Goal: Contribute content

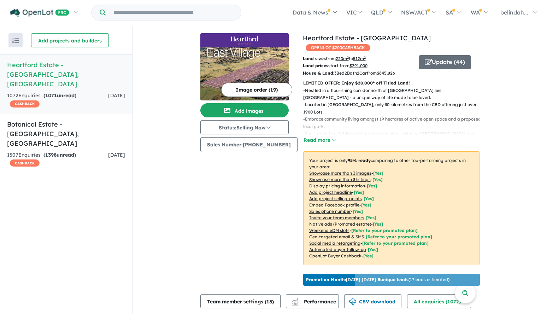
click at [48, 63] on h5 "Heartford Estate - [GEOGRAPHIC_DATA] , [GEOGRAPHIC_DATA]" at bounding box center [66, 74] width 118 height 29
click at [93, 234] on div "Recent enquiries first Most unread enquiries first Most enquiries first By name…" at bounding box center [66, 170] width 132 height 289
click at [327, 136] on button "Read more" at bounding box center [319, 140] width 33 height 8
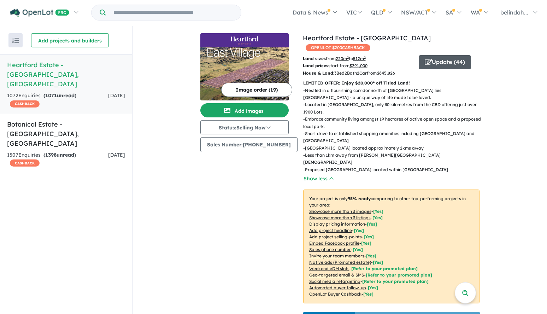
click at [442, 55] on button "Update ( 44 )" at bounding box center [445, 62] width 52 height 14
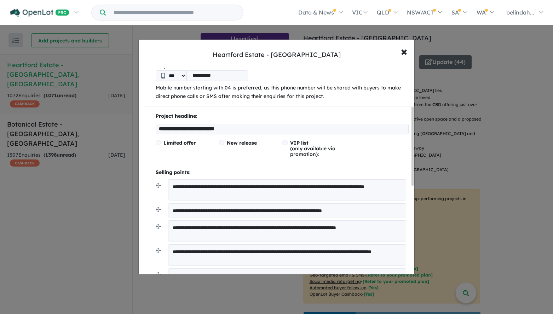
scroll to position [106, 0]
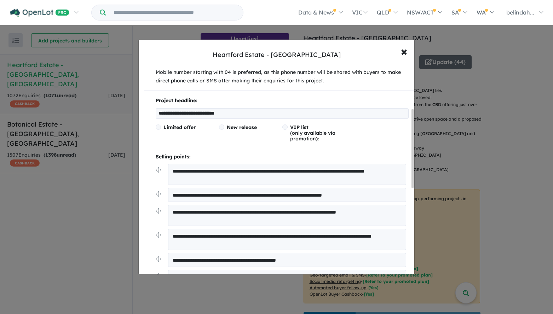
click at [198, 177] on textarea "**********" at bounding box center [287, 174] width 238 height 21
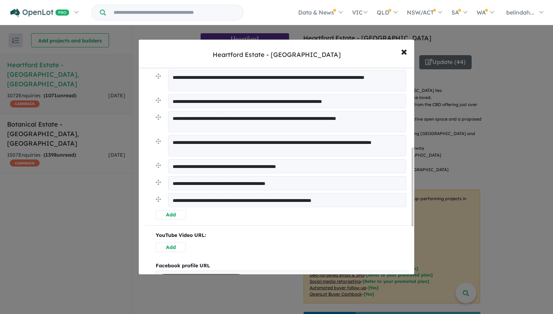
scroll to position [212, 0]
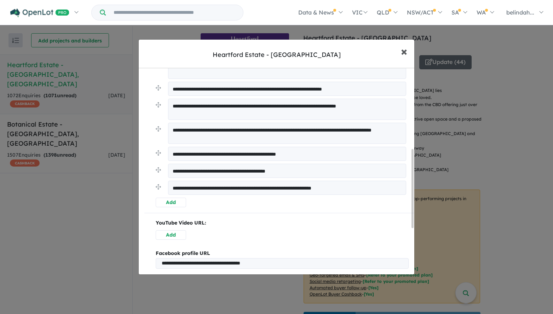
click at [405, 51] on span "×" at bounding box center [404, 50] width 6 height 15
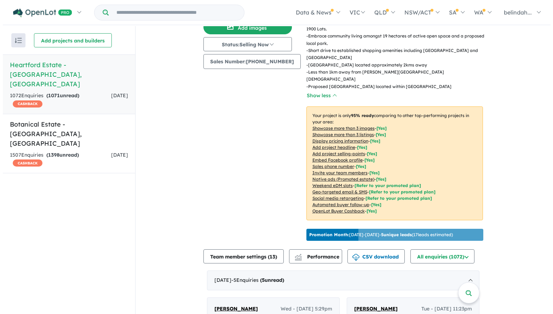
scroll to position [0, 0]
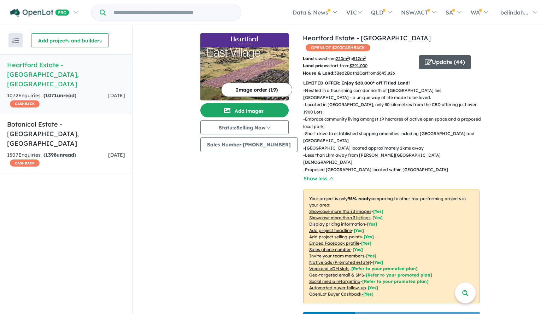
click at [434, 55] on button "Update ( 44 )" at bounding box center [445, 62] width 52 height 14
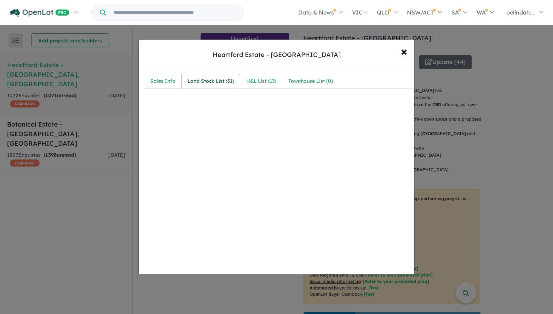
click at [208, 81] on div "Land Stock List ( 31 )" at bounding box center [210, 81] width 47 height 8
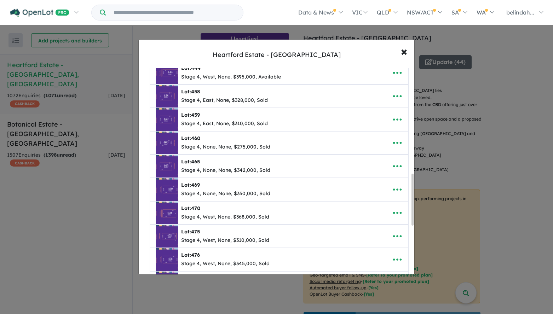
scroll to position [424, 0]
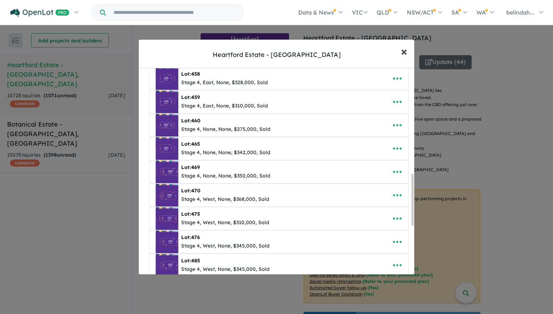
click at [402, 52] on span "×" at bounding box center [404, 50] width 6 height 15
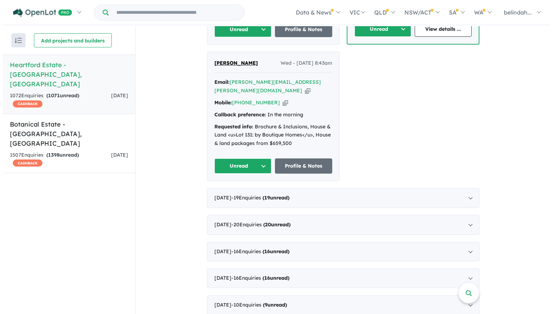
scroll to position [0, 0]
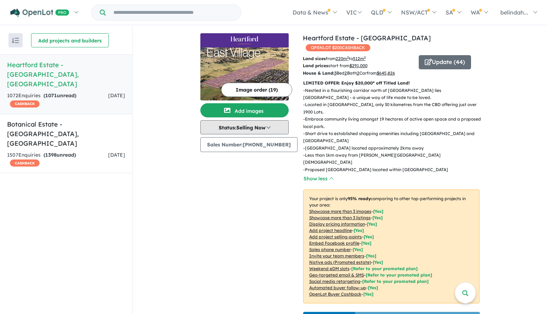
click at [267, 128] on button "Status: Selling Now" at bounding box center [244, 127] width 88 height 14
click at [256, 91] on button "Image order ( 19 )" at bounding box center [256, 90] width 71 height 14
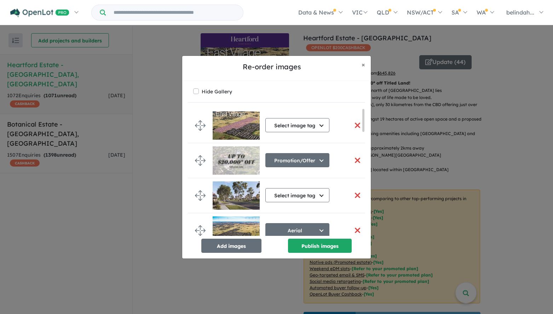
click at [356, 161] on button "button" at bounding box center [357, 160] width 15 height 15
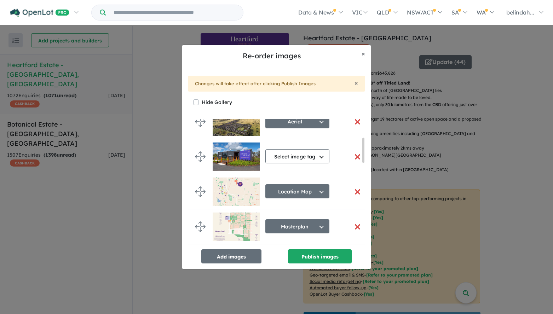
scroll to position [71, 0]
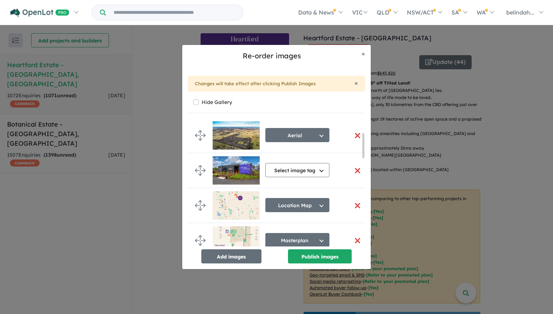
click at [222, 207] on img at bounding box center [235, 205] width 47 height 28
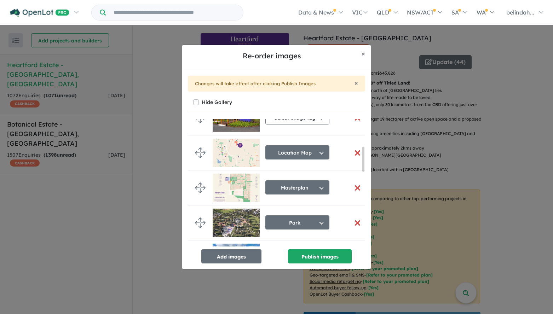
scroll to position [141, 0]
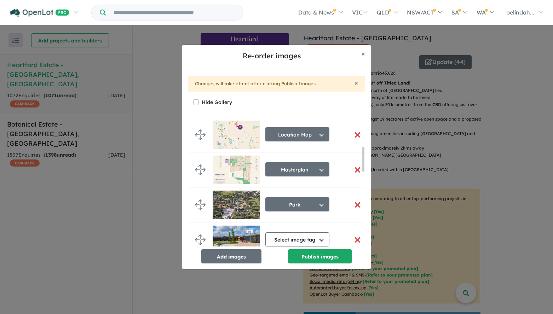
click at [237, 175] on img at bounding box center [235, 170] width 47 height 28
click at [308, 133] on button "Location Map" at bounding box center [297, 134] width 64 height 14
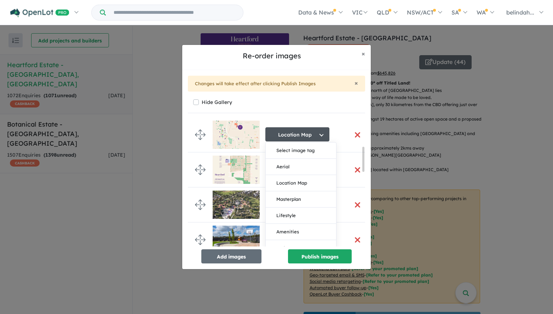
click at [309, 116] on div "Hide Gallery Select image tag Select image tag Aerial Location Map Masterplan L…" at bounding box center [276, 180] width 177 height 166
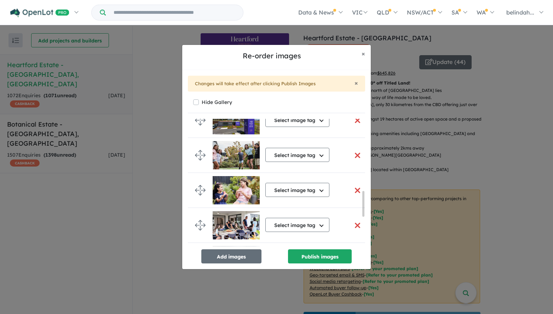
scroll to position [354, 0]
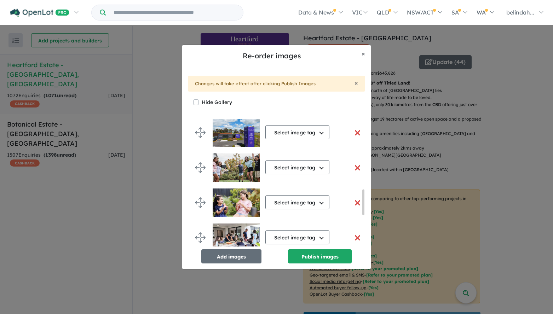
click at [356, 167] on button "button" at bounding box center [357, 167] width 15 height 15
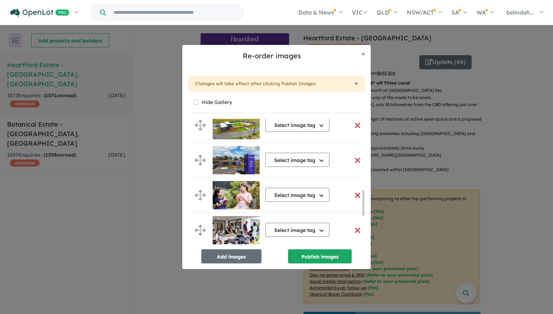
click at [354, 196] on button "button" at bounding box center [357, 195] width 15 height 15
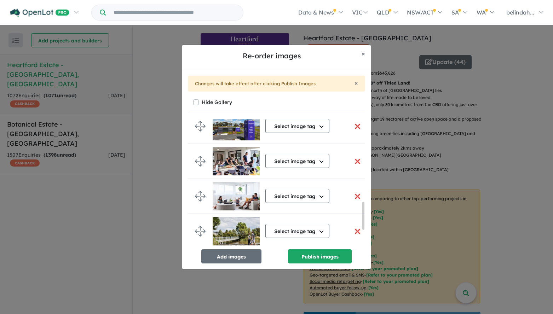
click at [352, 161] on button "button" at bounding box center [357, 161] width 15 height 15
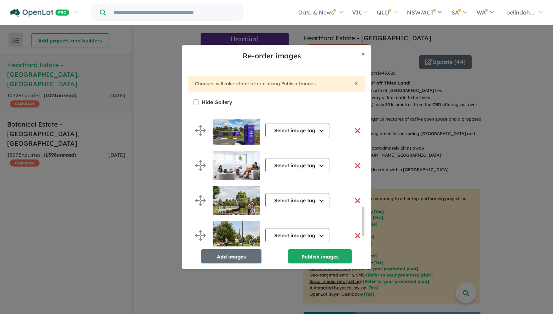
click at [354, 165] on button "button" at bounding box center [357, 165] width 15 height 15
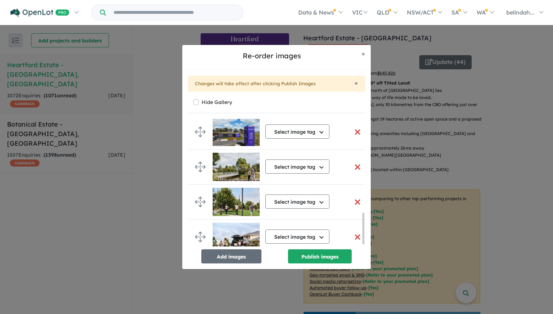
click at [353, 166] on button "button" at bounding box center [357, 166] width 15 height 15
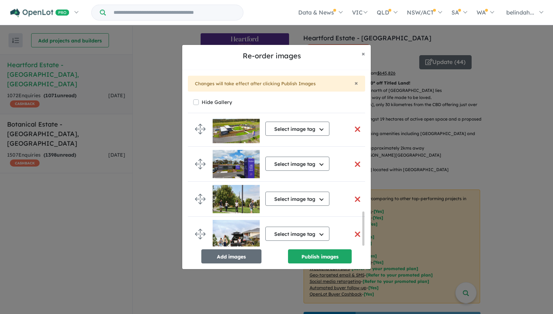
scroll to position [351, 0]
click at [355, 194] on button "button" at bounding box center [357, 199] width 15 height 15
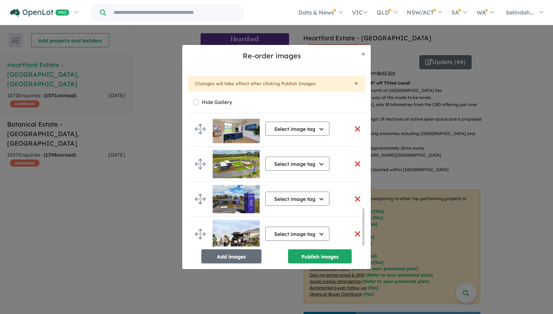
scroll to position [313, 0]
click at [353, 231] on button "button" at bounding box center [357, 233] width 15 height 15
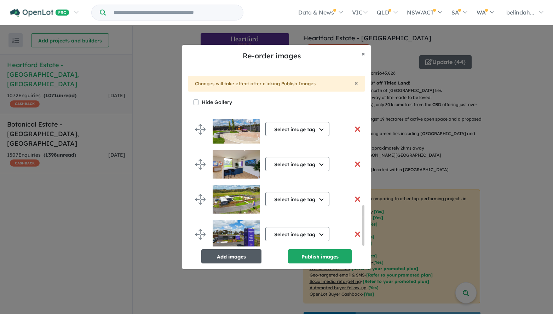
click at [227, 256] on button "Add images" at bounding box center [231, 256] width 60 height 14
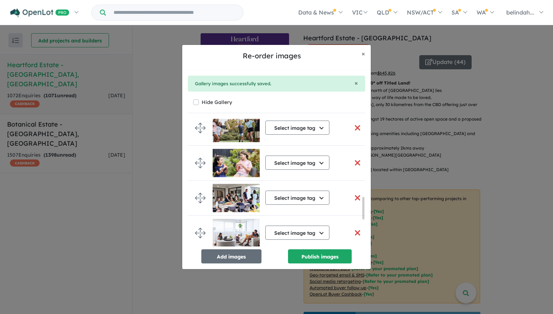
scroll to position [590, 0]
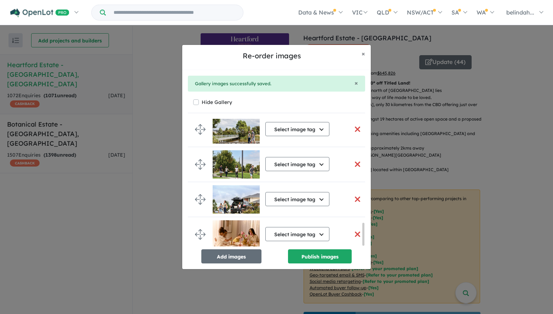
click at [355, 196] on button "button" at bounding box center [357, 199] width 15 height 15
click at [355, 195] on button "button" at bounding box center [357, 199] width 15 height 15
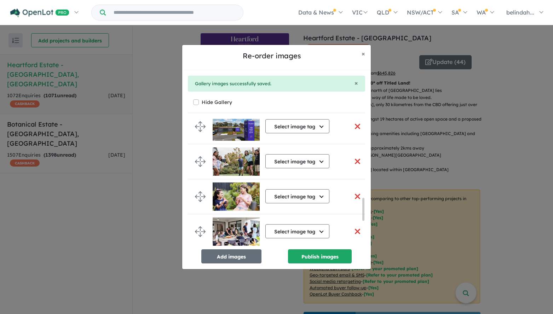
scroll to position [413, 0]
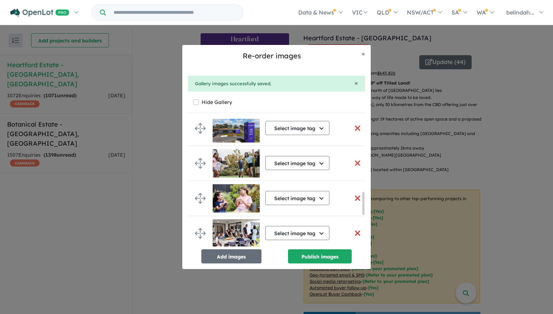
click at [356, 162] on button "button" at bounding box center [357, 163] width 15 height 15
click at [351, 198] on button "button" at bounding box center [357, 198] width 15 height 15
click at [352, 162] on button "button" at bounding box center [357, 163] width 15 height 15
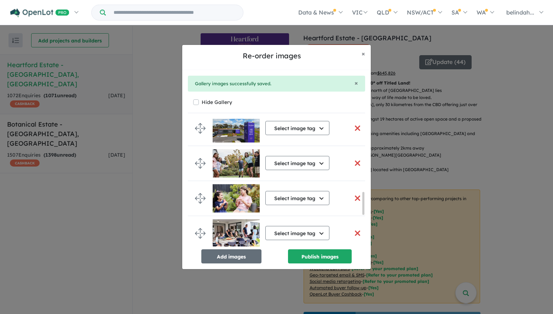
click at [352, 162] on button "button" at bounding box center [357, 163] width 15 height 15
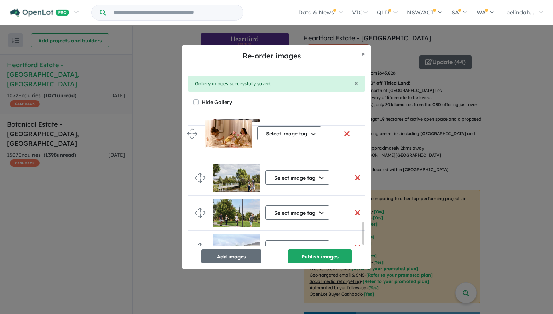
drag, startPoint x: 196, startPoint y: 230, endPoint x: 187, endPoint y: 132, distance: 98.6
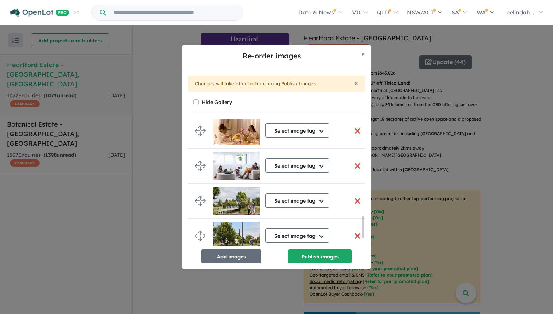
scroll to position [569, 0]
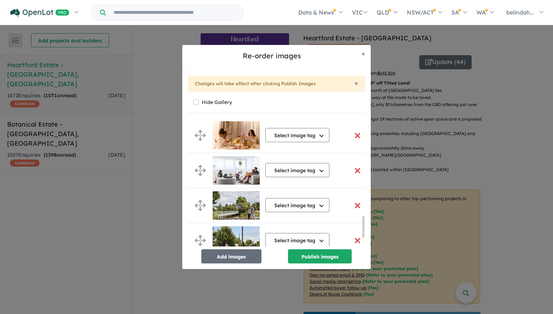
click at [357, 171] on button "button" at bounding box center [357, 170] width 15 height 15
click at [355, 170] on button "button" at bounding box center [357, 170] width 15 height 15
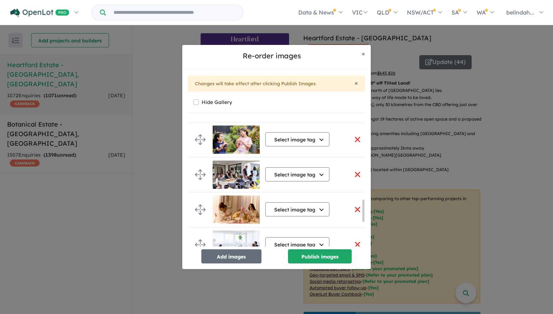
scroll to position [460, 0]
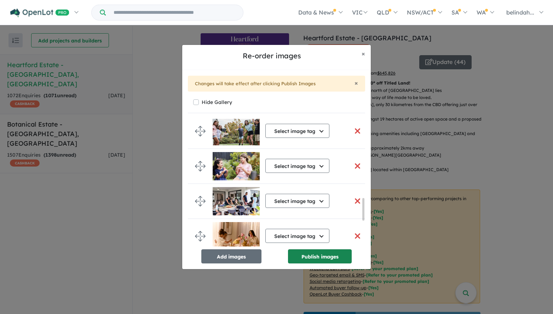
click at [323, 258] on button "Publish images" at bounding box center [320, 256] width 64 height 14
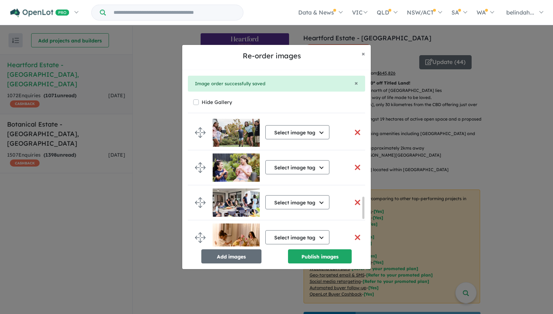
scroll to position [457, 0]
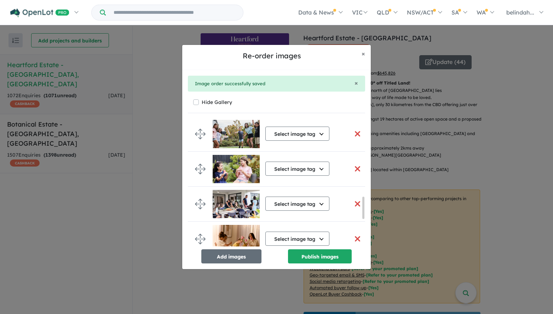
click at [352, 133] on button "button" at bounding box center [357, 133] width 15 height 15
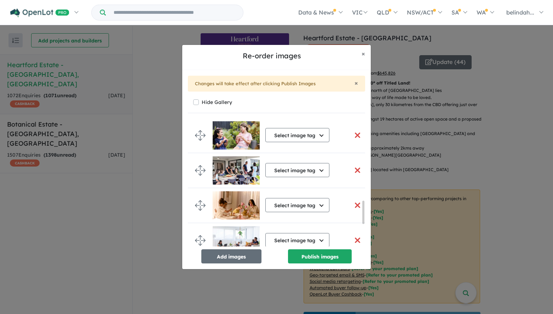
click at [352, 134] on button "button" at bounding box center [357, 135] width 15 height 15
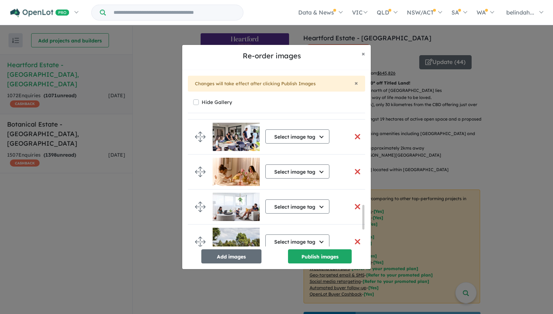
click at [354, 135] on button "button" at bounding box center [357, 136] width 15 height 15
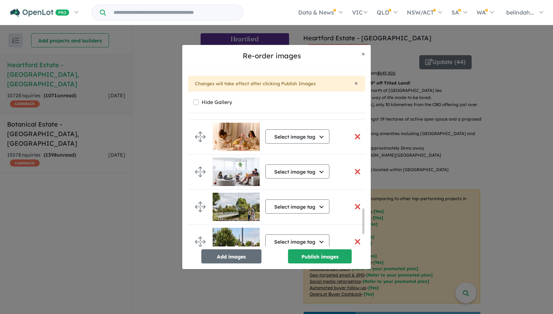
click at [356, 172] on button "button" at bounding box center [357, 171] width 15 height 15
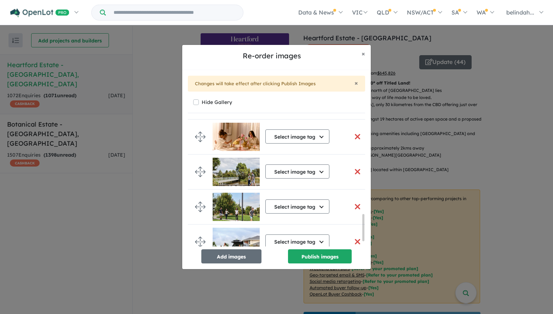
click at [358, 174] on button "button" at bounding box center [357, 171] width 15 height 15
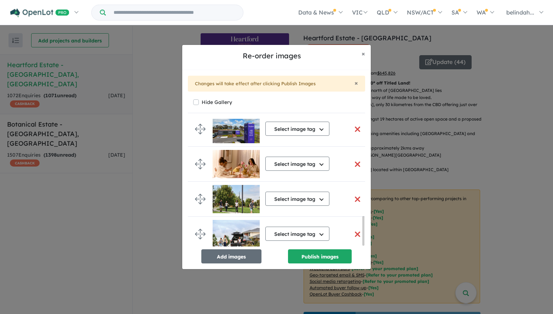
scroll to position [426, 0]
click at [356, 128] on button "button" at bounding box center [357, 129] width 15 height 15
click at [354, 198] on button "button" at bounding box center [357, 199] width 15 height 15
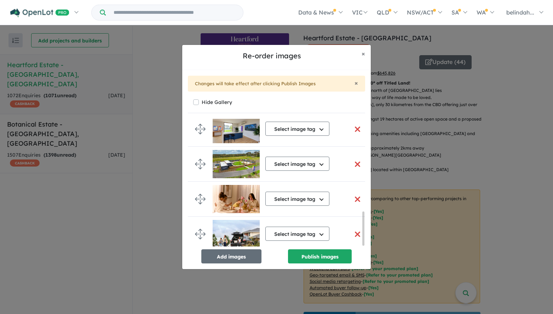
scroll to position [351, 0]
click at [354, 235] on button "button" at bounding box center [357, 234] width 15 height 15
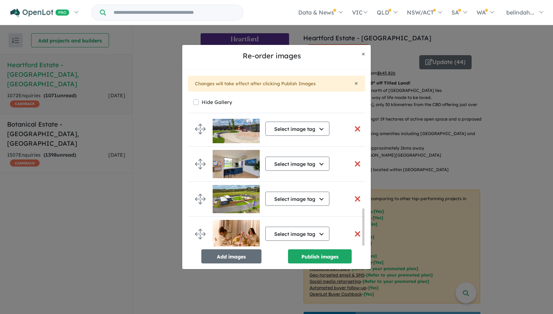
scroll to position [313, 0]
click at [356, 159] on button "button" at bounding box center [357, 163] width 15 height 15
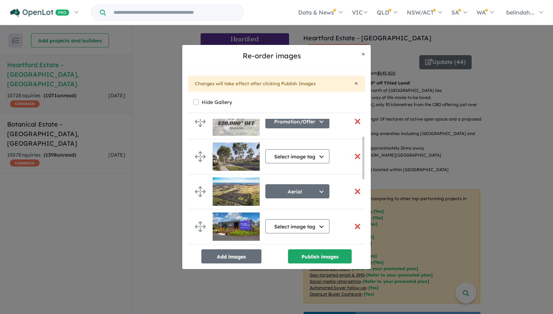
scroll to position [0, 0]
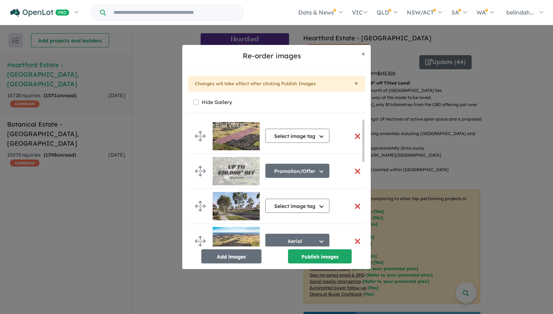
click at [355, 171] on button "button" at bounding box center [357, 171] width 15 height 15
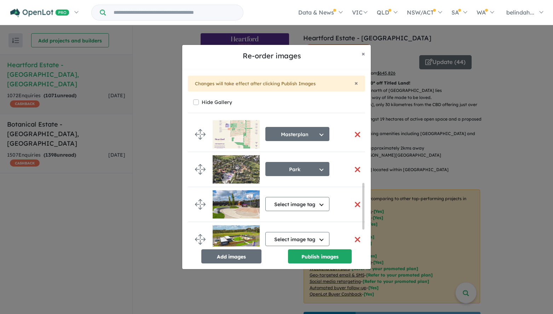
scroll to position [220, 0]
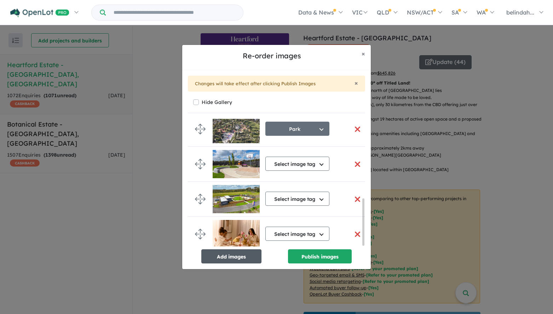
click at [227, 258] on button "Add images" at bounding box center [231, 256] width 60 height 14
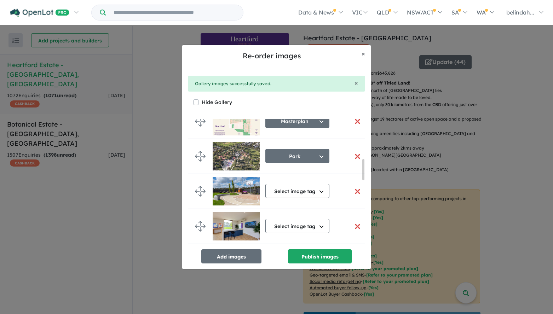
scroll to position [255, 0]
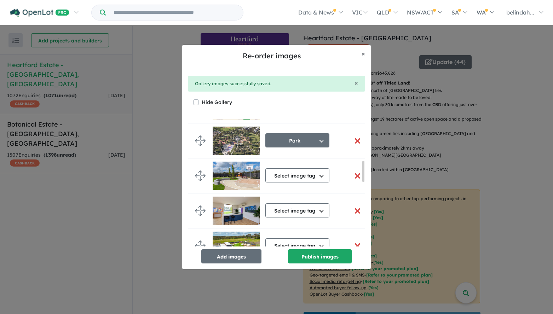
click at [354, 211] on button "button" at bounding box center [357, 210] width 15 height 15
click at [316, 254] on button "Publish images" at bounding box center [320, 256] width 64 height 14
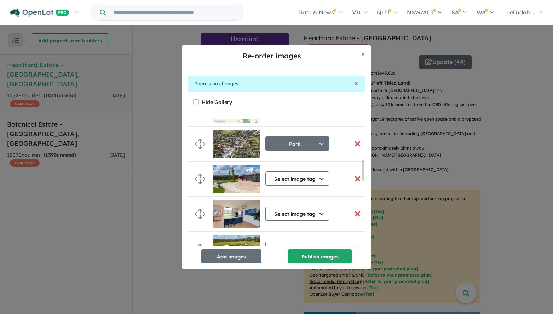
click at [354, 214] on button "button" at bounding box center [357, 213] width 15 height 15
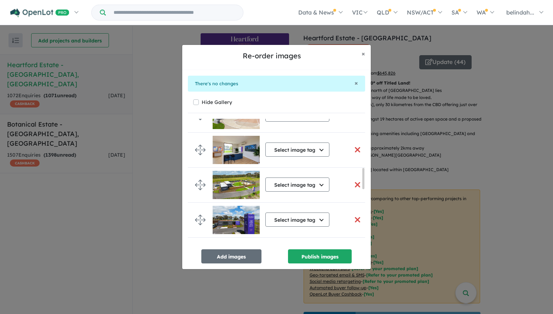
scroll to position [326, 0]
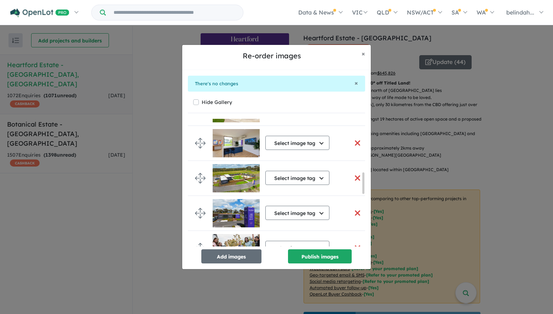
click at [353, 142] on button "button" at bounding box center [357, 142] width 15 height 15
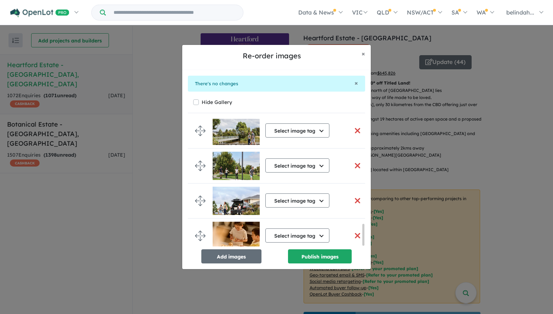
scroll to position [622, 0]
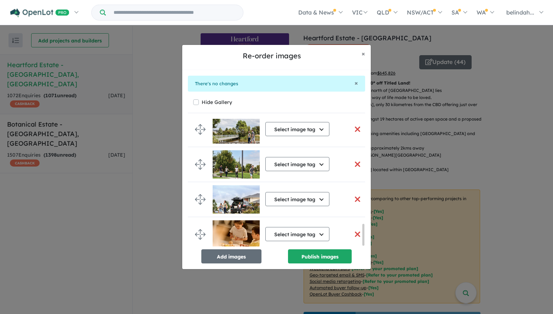
click at [355, 195] on button "button" at bounding box center [357, 199] width 15 height 15
click at [362, 52] on span "×" at bounding box center [363, 53] width 4 height 8
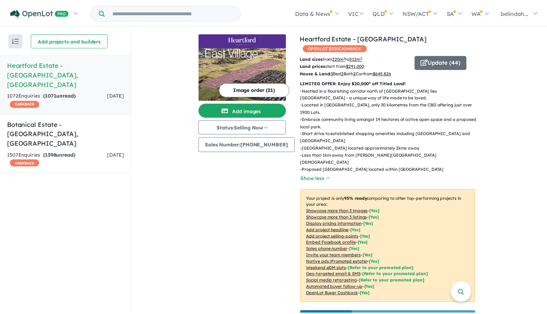
scroll to position [620, 0]
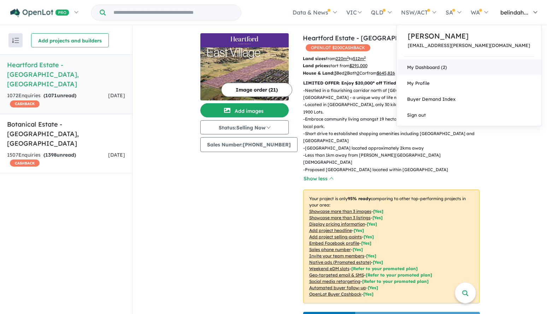
click at [492, 67] on link "My Dashboard (2)" at bounding box center [469, 67] width 145 height 16
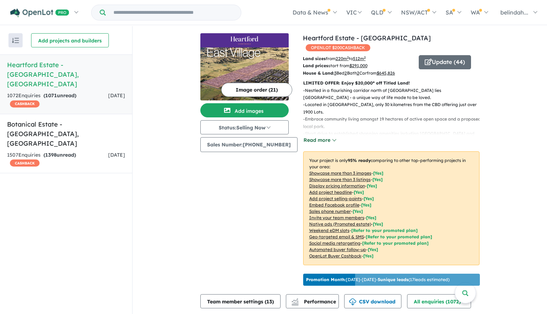
click at [317, 136] on button "Read more" at bounding box center [319, 140] width 33 height 8
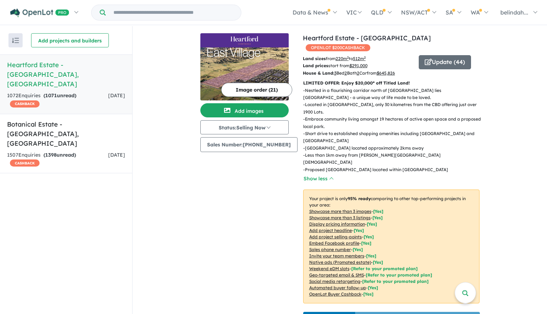
click at [342, 209] on u "Showcase more than 3 images" at bounding box center [340, 211] width 62 height 5
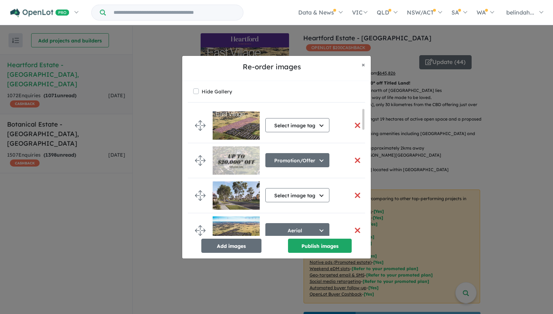
click at [355, 160] on button "button" at bounding box center [357, 160] width 15 height 15
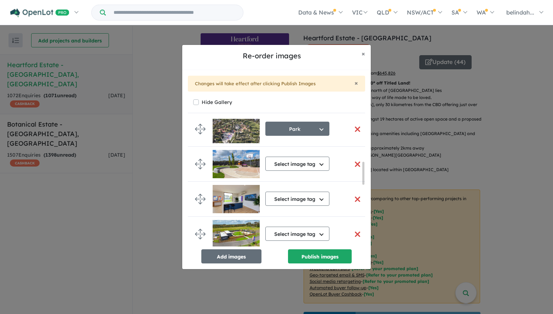
scroll to position [247, 0]
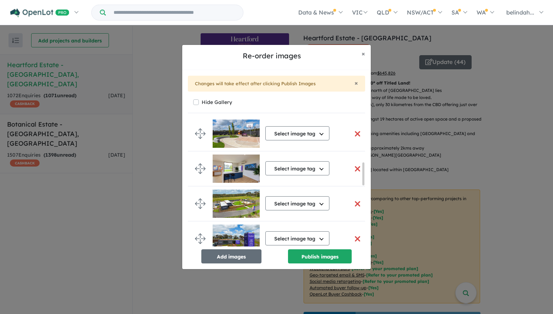
click at [353, 167] on button "button" at bounding box center [357, 168] width 15 height 15
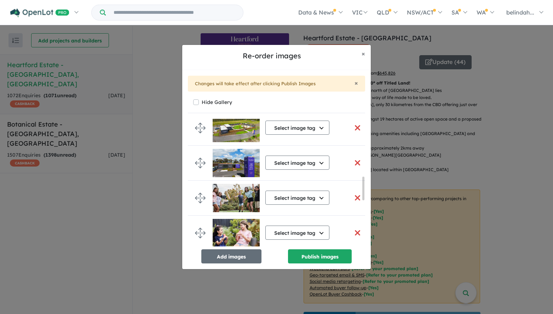
scroll to position [317, 0]
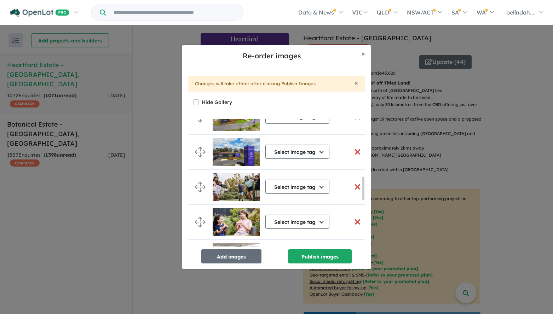
click at [356, 186] on button "button" at bounding box center [357, 186] width 15 height 15
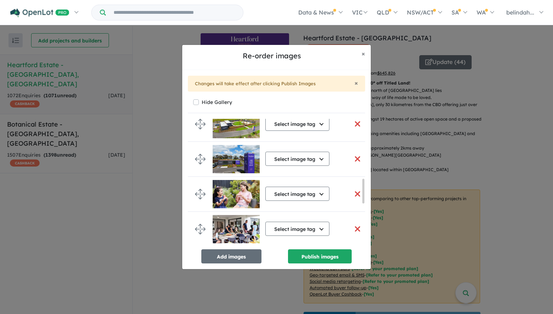
click at [354, 194] on button "button" at bounding box center [357, 193] width 15 height 15
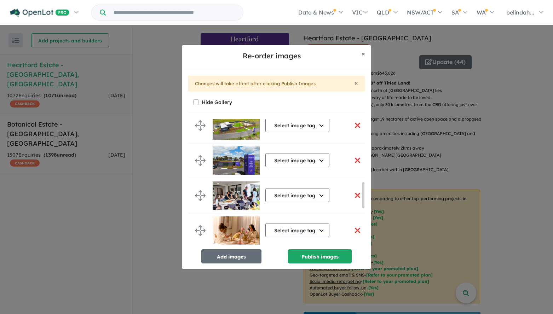
click at [354, 194] on button "button" at bounding box center [357, 195] width 15 height 15
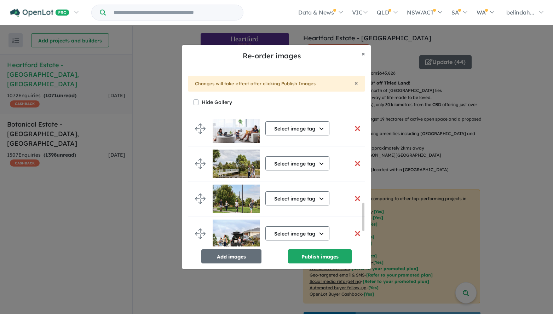
scroll to position [419, 0]
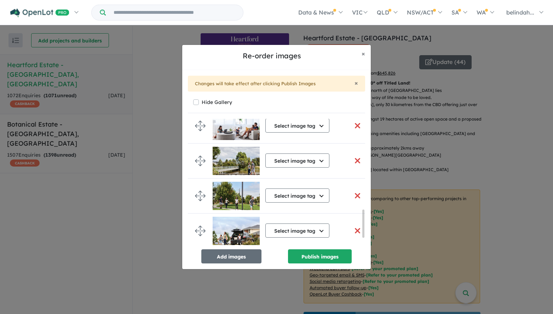
click at [354, 127] on button "button" at bounding box center [357, 125] width 15 height 15
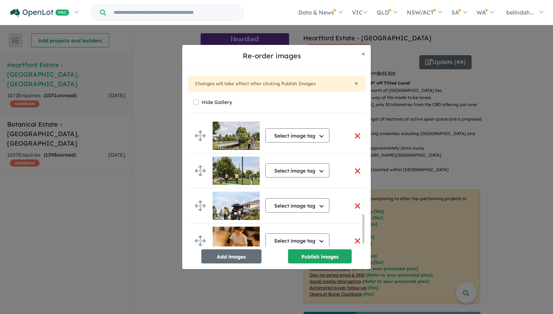
click at [355, 137] on button "button" at bounding box center [357, 135] width 15 height 15
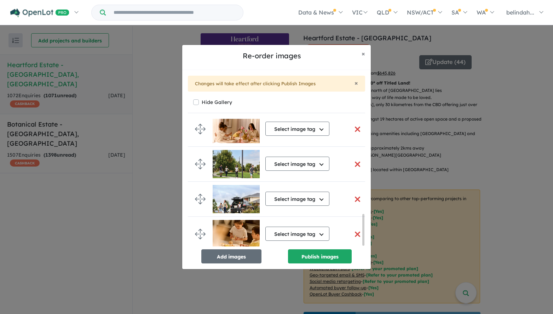
scroll to position [389, 0]
click at [354, 161] on button "button" at bounding box center [357, 164] width 15 height 15
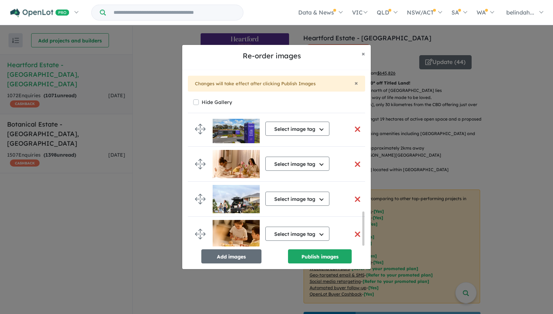
click at [354, 193] on button "button" at bounding box center [357, 199] width 15 height 15
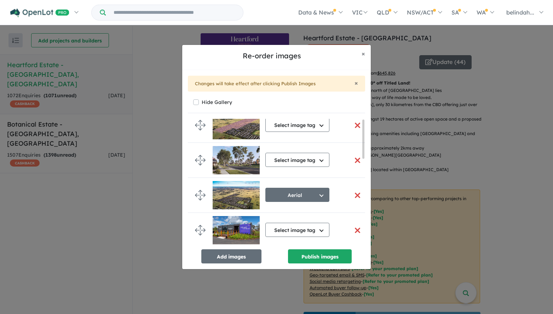
scroll to position [0, 0]
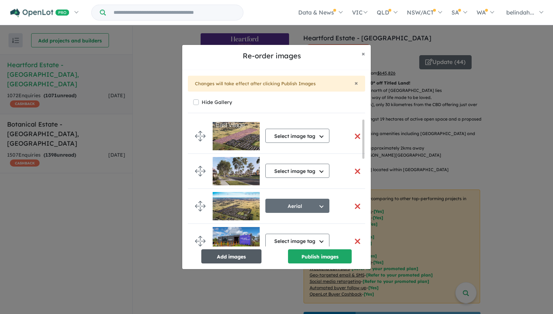
click at [229, 255] on button "Add images" at bounding box center [231, 256] width 60 height 14
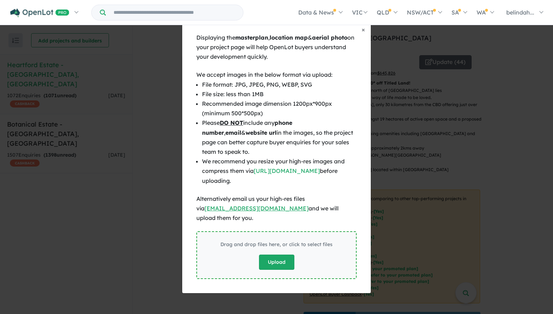
click at [272, 256] on button "Upload" at bounding box center [276, 262] width 35 height 15
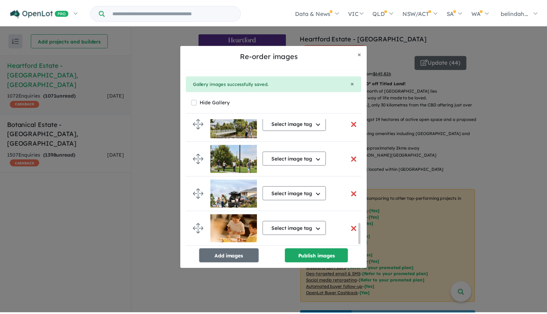
scroll to position [640, 0]
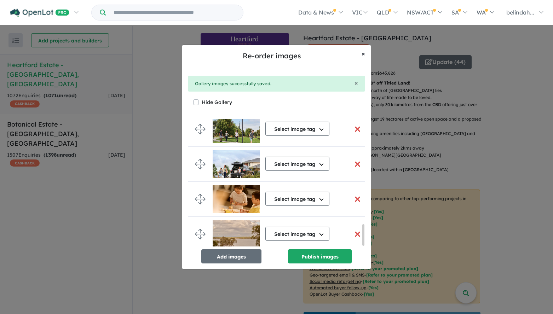
click at [364, 53] on span "×" at bounding box center [363, 53] width 4 height 8
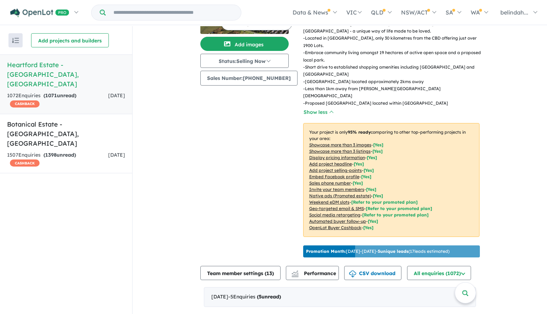
scroll to position [177, 0]
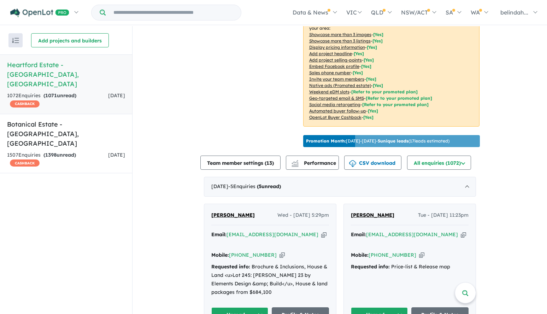
click at [67, 64] on h5 "Heartford Estate - Donnybrook , VIC" at bounding box center [66, 74] width 118 height 29
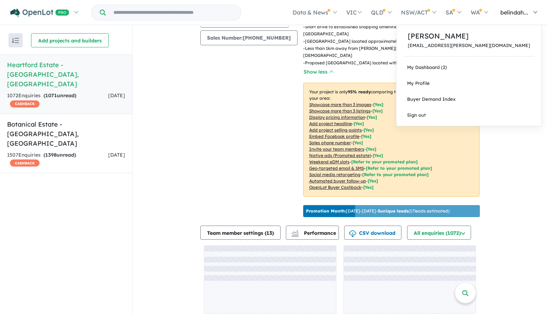
scroll to position [177, 0]
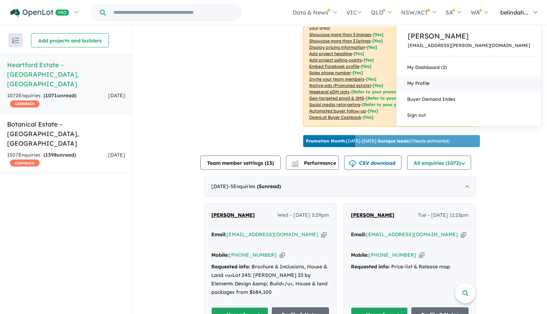
click at [482, 78] on link "My Profile" at bounding box center [469, 83] width 145 height 16
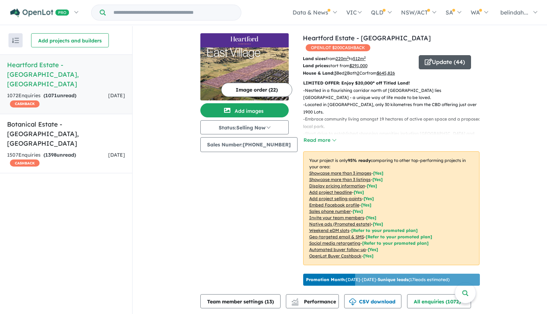
click at [440, 55] on button "Update ( 44 )" at bounding box center [445, 62] width 52 height 14
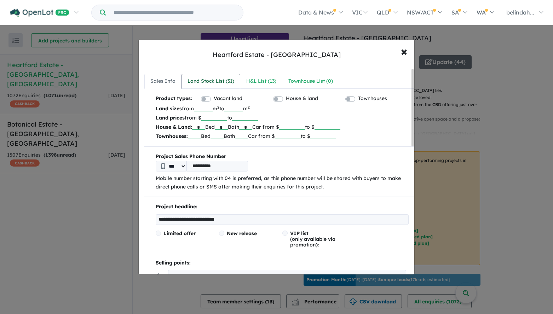
click at [206, 80] on div "Land Stock List ( 31 )" at bounding box center [210, 81] width 47 height 8
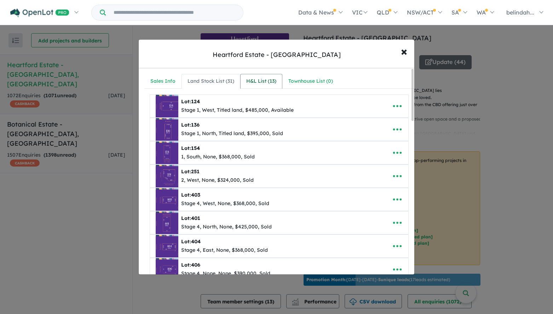
click at [267, 77] on div "H&L List ( 13 )" at bounding box center [261, 81] width 30 height 8
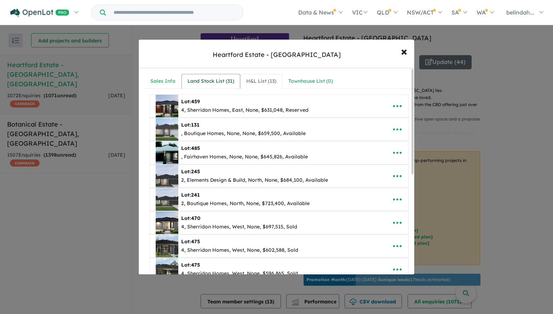
click at [201, 81] on div "Land Stock List ( 31 )" at bounding box center [210, 81] width 47 height 8
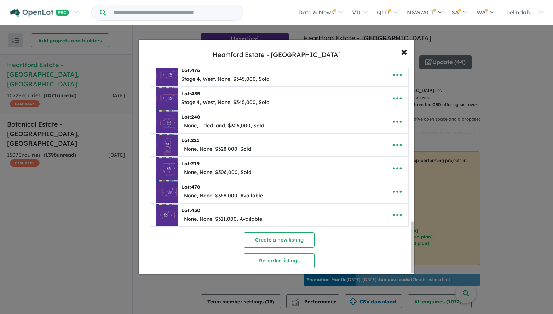
scroll to position [618, 0]
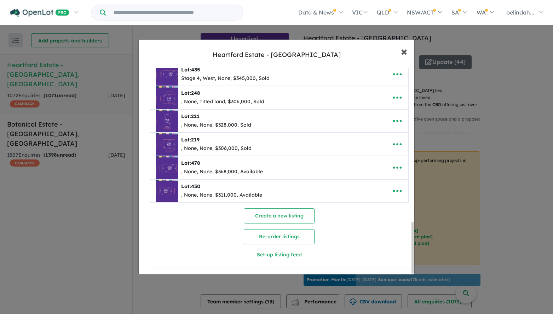
click at [405, 49] on span "×" at bounding box center [404, 50] width 6 height 15
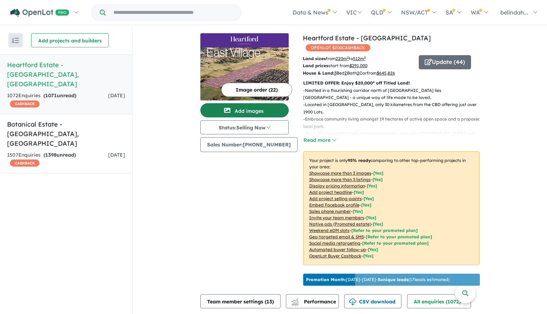
click at [247, 109] on button "Add images" at bounding box center [244, 110] width 88 height 14
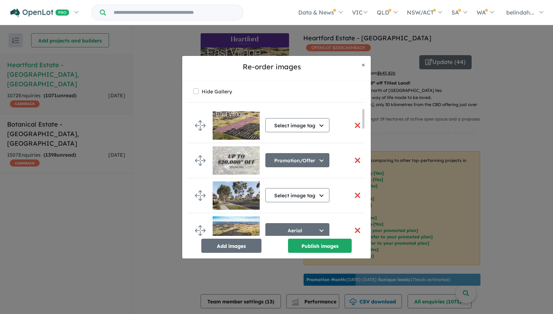
click at [355, 161] on button "button" at bounding box center [357, 160] width 15 height 15
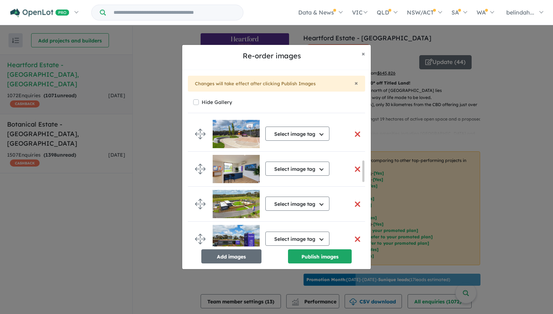
scroll to position [247, 0]
click at [355, 167] on button "button" at bounding box center [357, 168] width 15 height 15
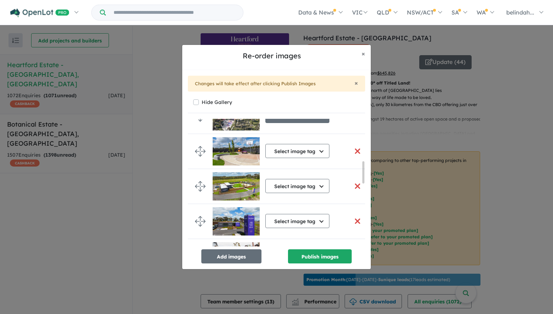
scroll to position [246, 0]
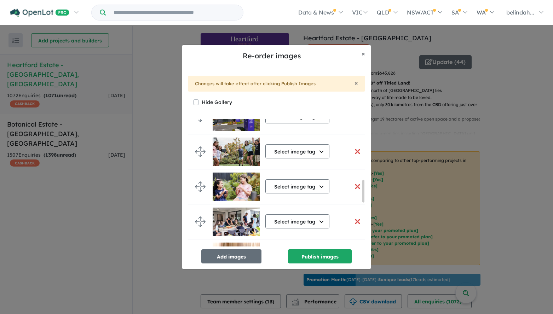
click at [356, 153] on button "button" at bounding box center [357, 151] width 15 height 15
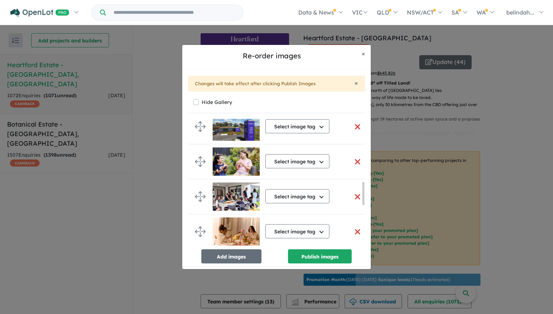
click at [355, 160] on button "button" at bounding box center [357, 161] width 15 height 15
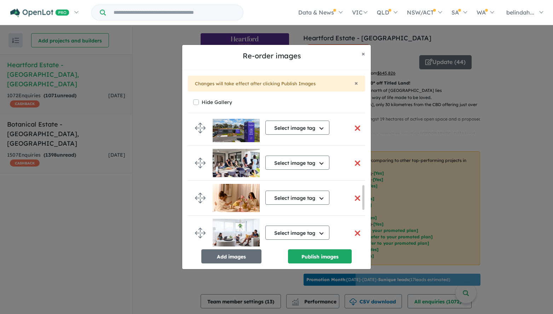
click at [356, 161] on button "button" at bounding box center [357, 163] width 15 height 15
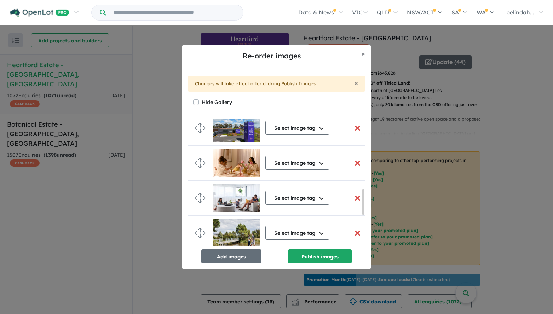
scroll to position [348, 0]
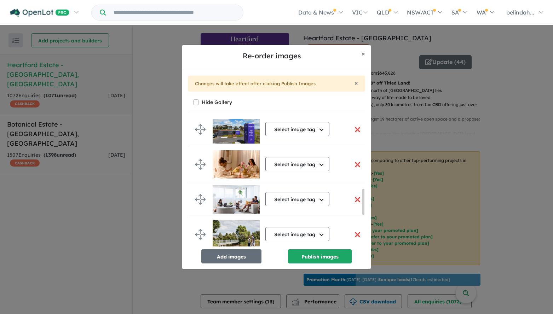
click at [356, 199] on button "button" at bounding box center [357, 199] width 15 height 15
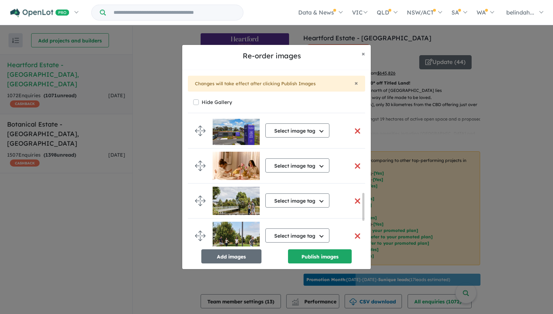
click at [356, 199] on button "button" at bounding box center [357, 200] width 15 height 15
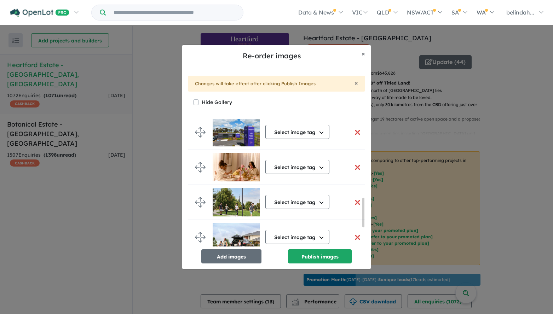
click at [354, 202] on button "button" at bounding box center [357, 202] width 15 height 15
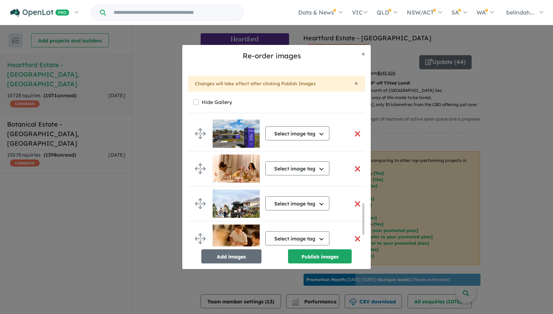
click at [354, 202] on button "button" at bounding box center [357, 203] width 15 height 15
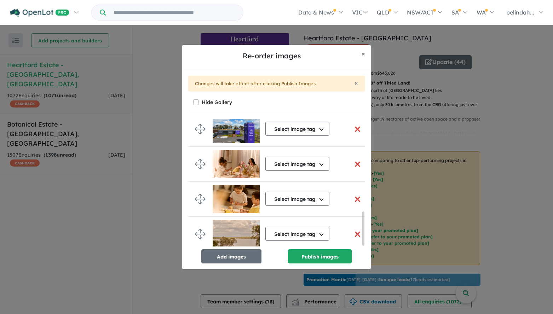
scroll to position [351, 0]
click at [334, 257] on button "Publish images" at bounding box center [320, 256] width 64 height 14
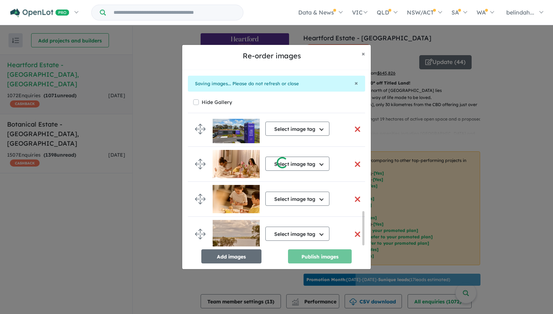
scroll to position [348, 0]
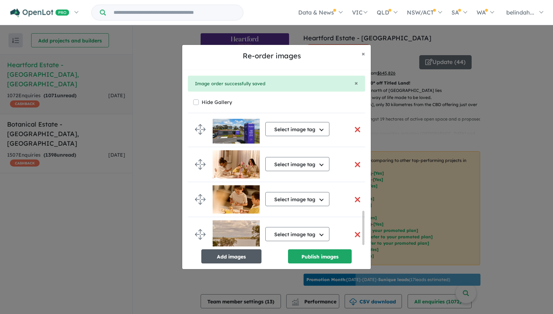
click at [225, 254] on button "Add images" at bounding box center [231, 256] width 60 height 14
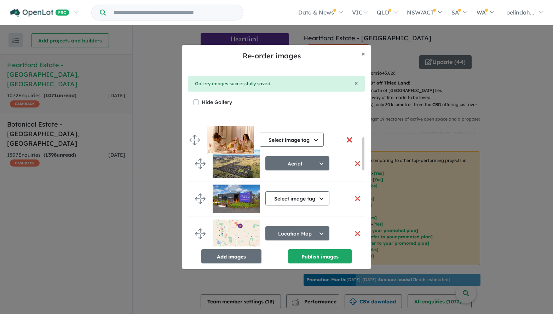
scroll to position [69, 0]
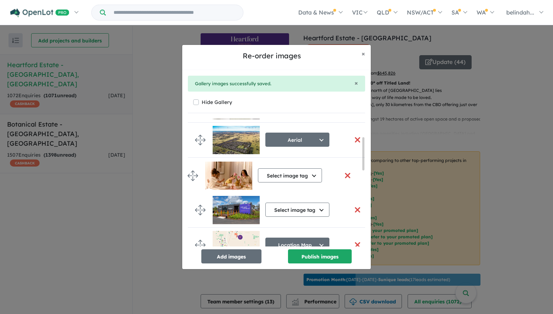
drag, startPoint x: 199, startPoint y: 191, endPoint x: 192, endPoint y: 173, distance: 19.8
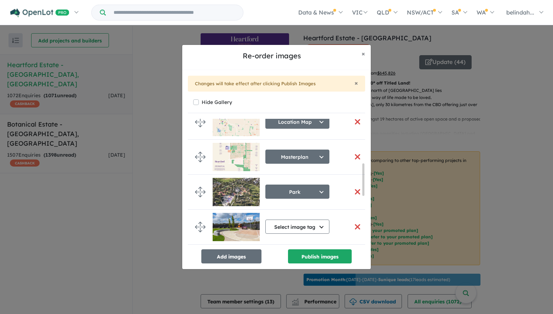
scroll to position [211, 0]
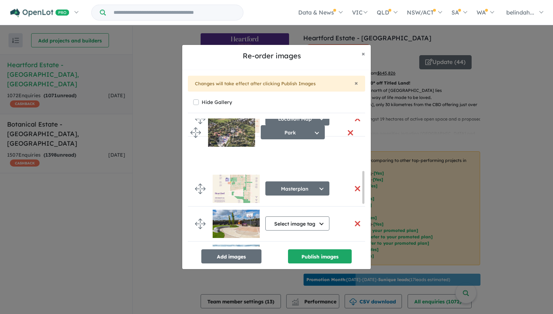
drag, startPoint x: 200, startPoint y: 174, endPoint x: 196, endPoint y: 133, distance: 41.3
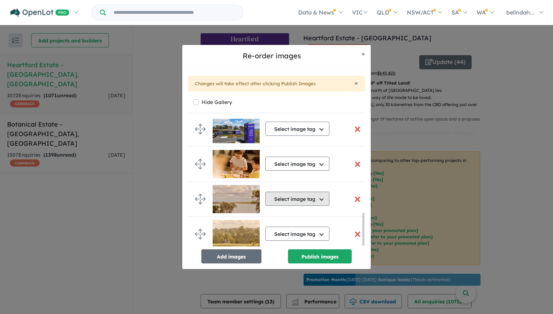
scroll to position [374, 0]
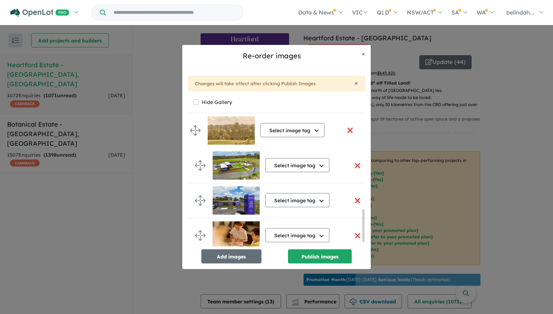
drag, startPoint x: 198, startPoint y: 231, endPoint x: 193, endPoint y: 130, distance: 101.6
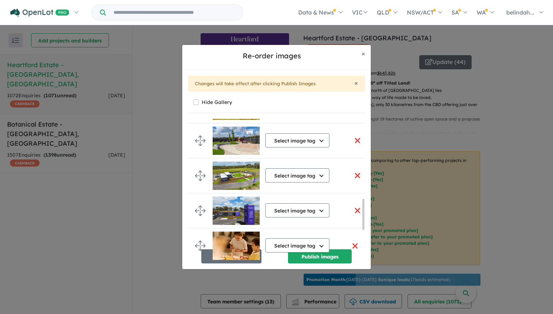
scroll to position [338, 0]
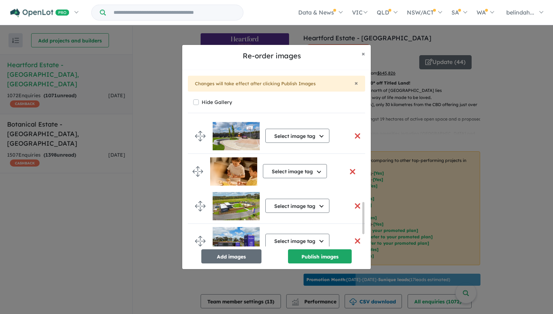
drag, startPoint x: 202, startPoint y: 241, endPoint x: 199, endPoint y: 167, distance: 74.3
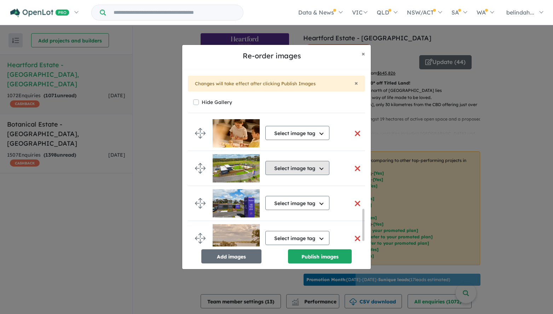
scroll to position [386, 0]
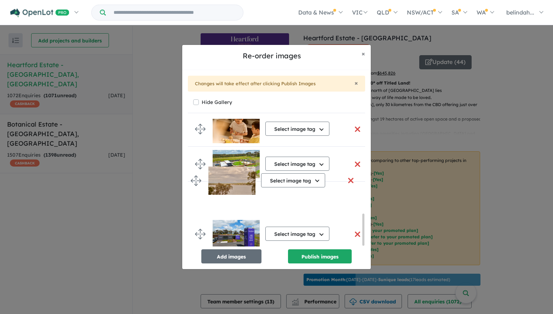
drag, startPoint x: 202, startPoint y: 229, endPoint x: 198, endPoint y: 178, distance: 51.4
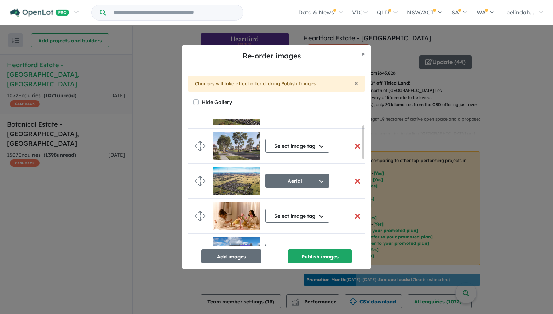
scroll to position [0, 0]
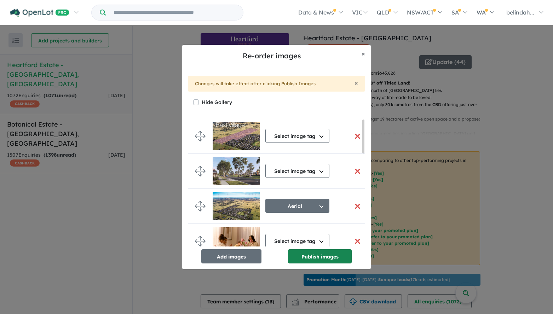
click at [315, 258] on button "Publish images" at bounding box center [320, 256] width 64 height 14
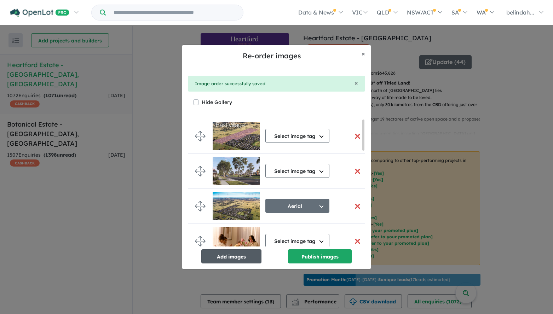
click at [226, 254] on button "Add images" at bounding box center [231, 256] width 60 height 14
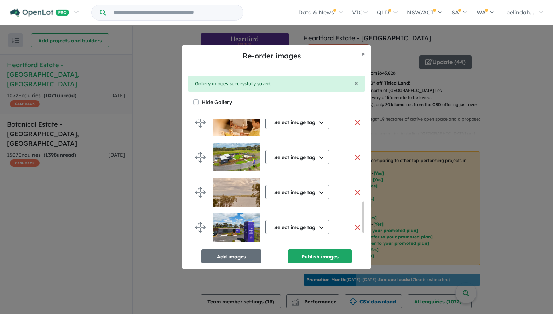
scroll to position [395, 0]
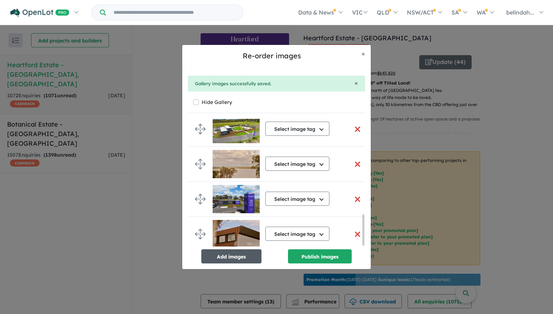
click at [229, 256] on button "Add images" at bounding box center [231, 256] width 60 height 14
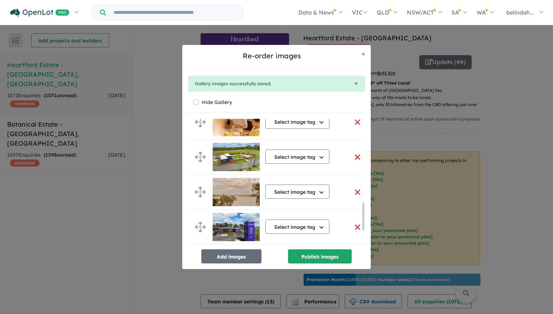
scroll to position [392, 0]
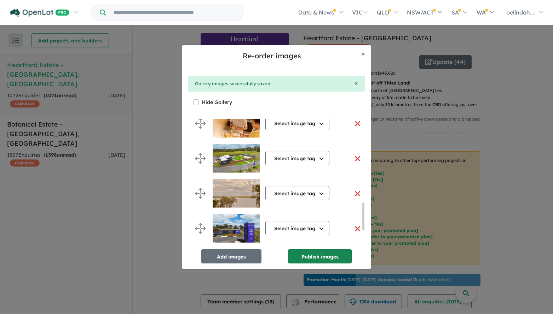
click at [315, 255] on button "Publish images" at bounding box center [320, 256] width 64 height 14
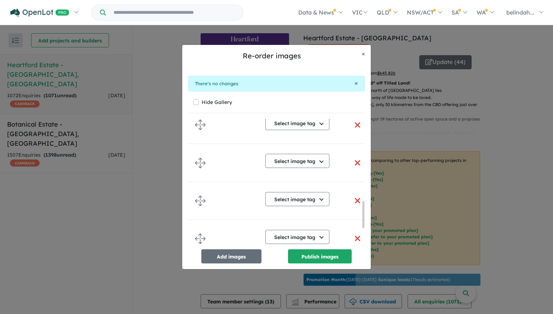
scroll to position [390, 0]
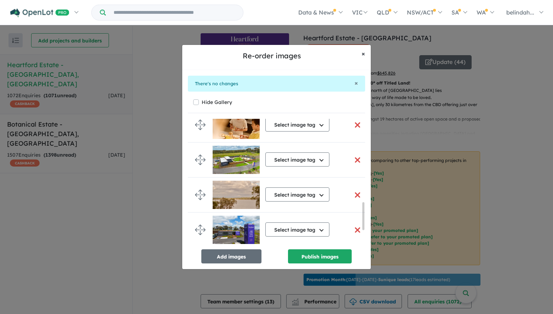
click at [363, 53] on span "×" at bounding box center [363, 53] width 4 height 8
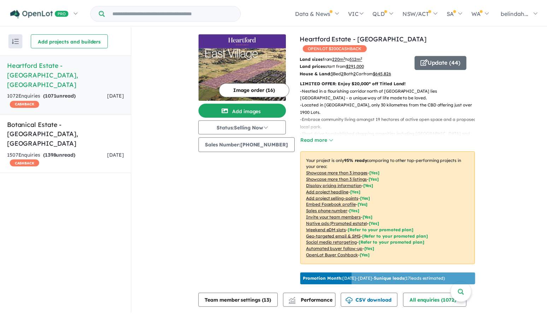
scroll to position [389, 0]
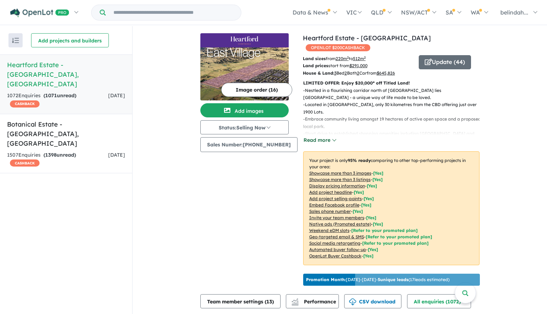
click at [321, 136] on button "Read more" at bounding box center [319, 140] width 33 height 8
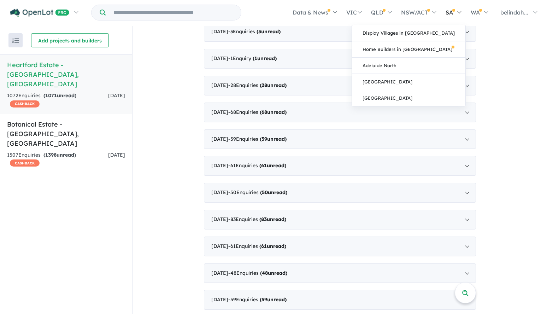
scroll to position [1379, 0]
